Goal: Find specific page/section: Find specific page/section

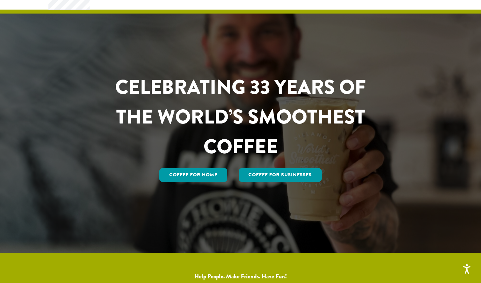
scroll to position [35, 0]
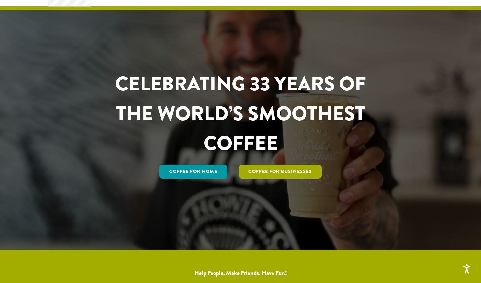
click at [261, 171] on link "Coffee For Businesses" at bounding box center [280, 172] width 83 height 14
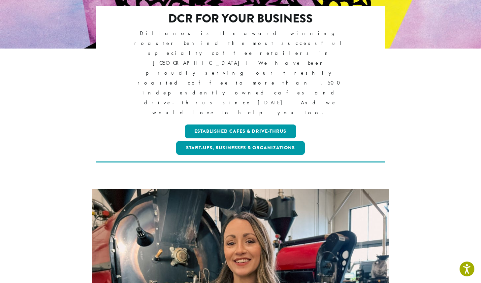
scroll to position [145, 0]
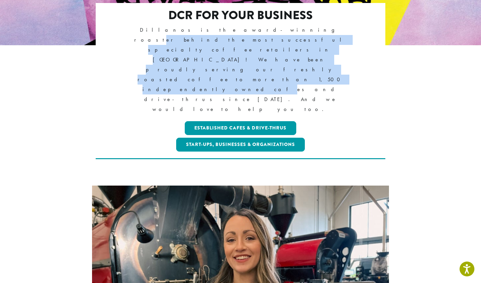
drag, startPoint x: 215, startPoint y: 27, endPoint x: 338, endPoint y: 42, distance: 124.4
click at [338, 41] on p "Dillanos is the award-winning roaster behind the most successful specialty coff…" at bounding box center [240, 69] width 233 height 89
click at [338, 42] on p "Dillanos is the award-winning roaster behind the most successful specialty coff…" at bounding box center [240, 69] width 233 height 89
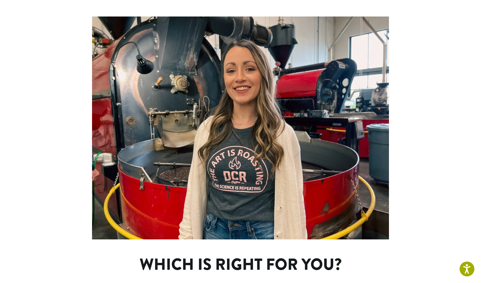
scroll to position [0, 0]
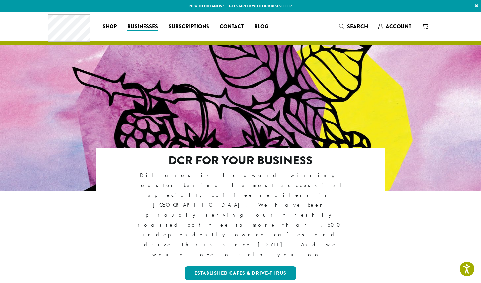
click at [118, 185] on div "DCR FOR YOUR BUSINESS Dillanos is the award-winning roaster behind the most suc…" at bounding box center [240, 226] width 279 height 145
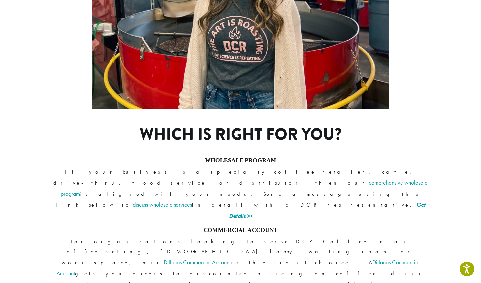
scroll to position [486, 0]
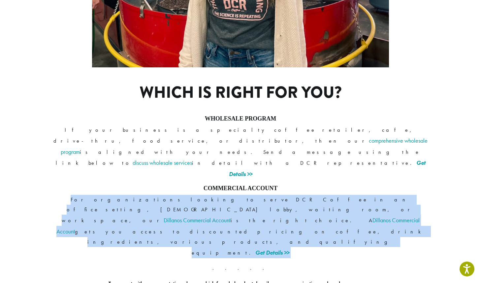
drag, startPoint x: 58, startPoint y: 108, endPoint x: 209, endPoint y: 131, distance: 153.0
click at [209, 131] on div "WHOLESALE PROGRAM If your business is a specialty coffee retailer, cafe, drive-…" at bounding box center [241, 204] width 376 height 178
click at [209, 263] on p ". . . . ." at bounding box center [241, 268] width 376 height 10
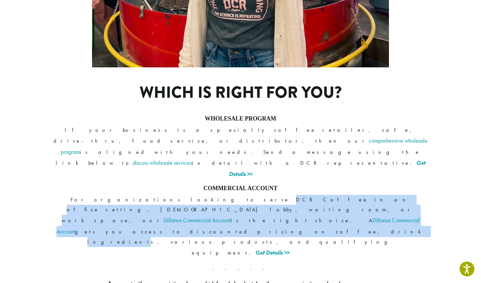
drag, startPoint x: 129, startPoint y: 106, endPoint x: 264, endPoint y: 117, distance: 135.4
click at [264, 195] on p "For organizations looking to serve DCR Coffee in an office setting, [DEMOGRAPHI…" at bounding box center [241, 226] width 376 height 63
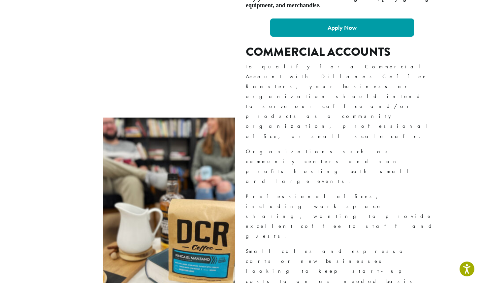
scroll to position [657, 0]
